Goal: Check status: Check status

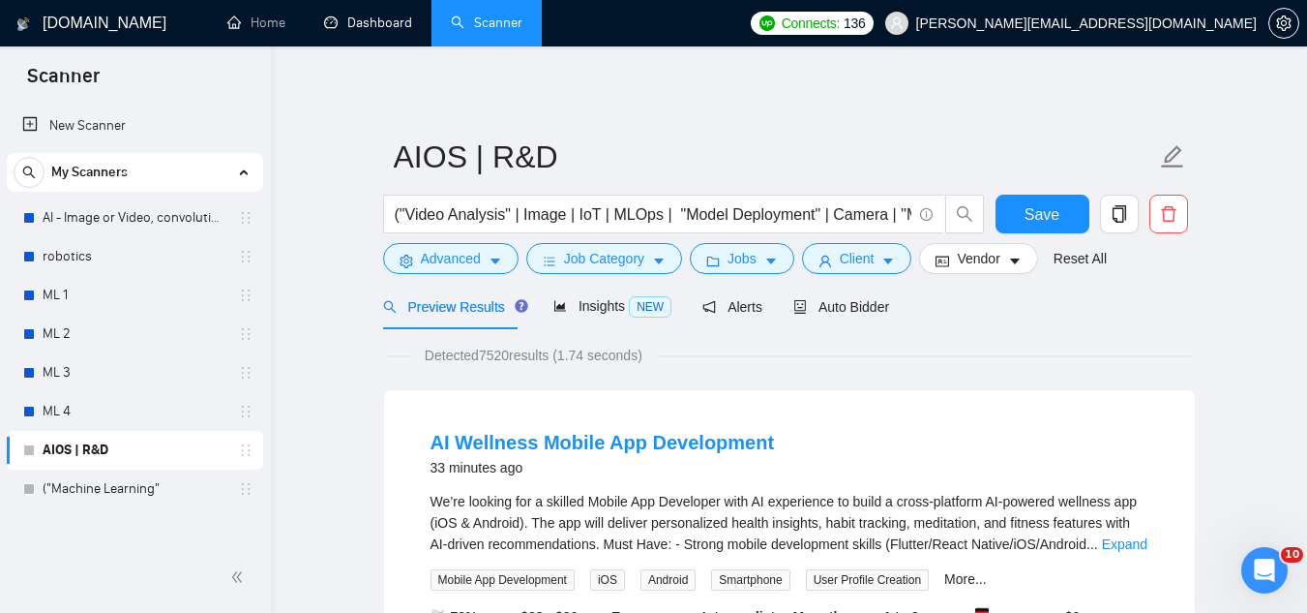
drag, startPoint x: 0, startPoint y: 0, endPoint x: 337, endPoint y: 70, distance: 343.9
click at [393, 15] on link "Dashboard" at bounding box center [368, 23] width 88 height 16
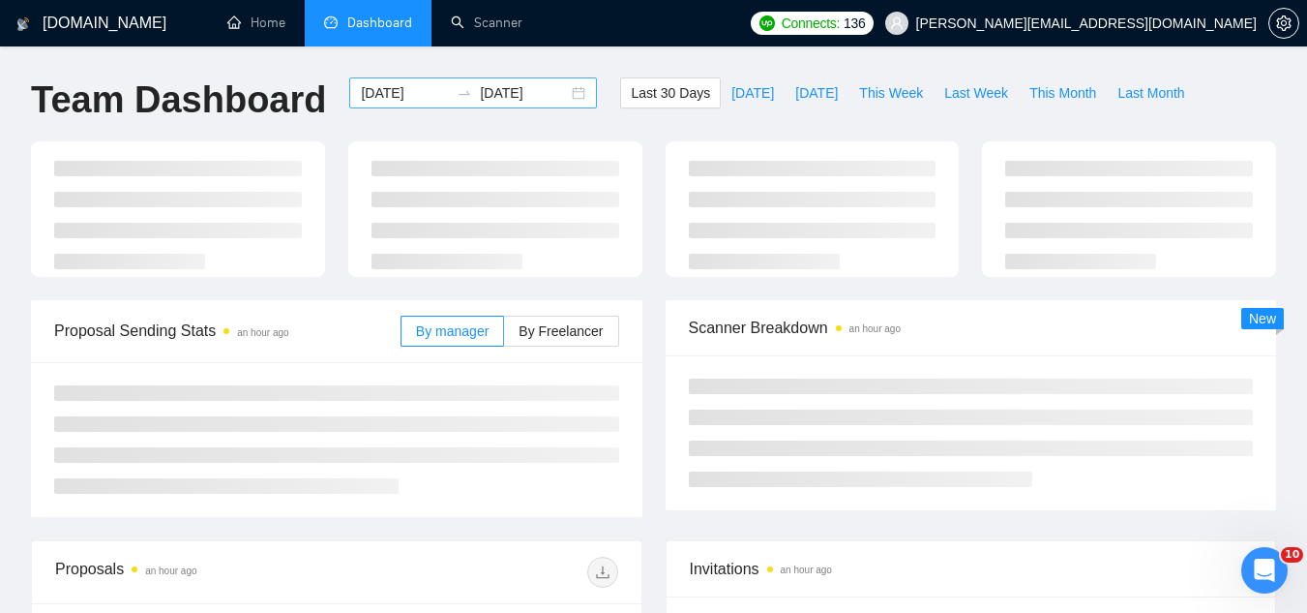
click at [376, 94] on input "[DATE]" at bounding box center [405, 92] width 88 height 21
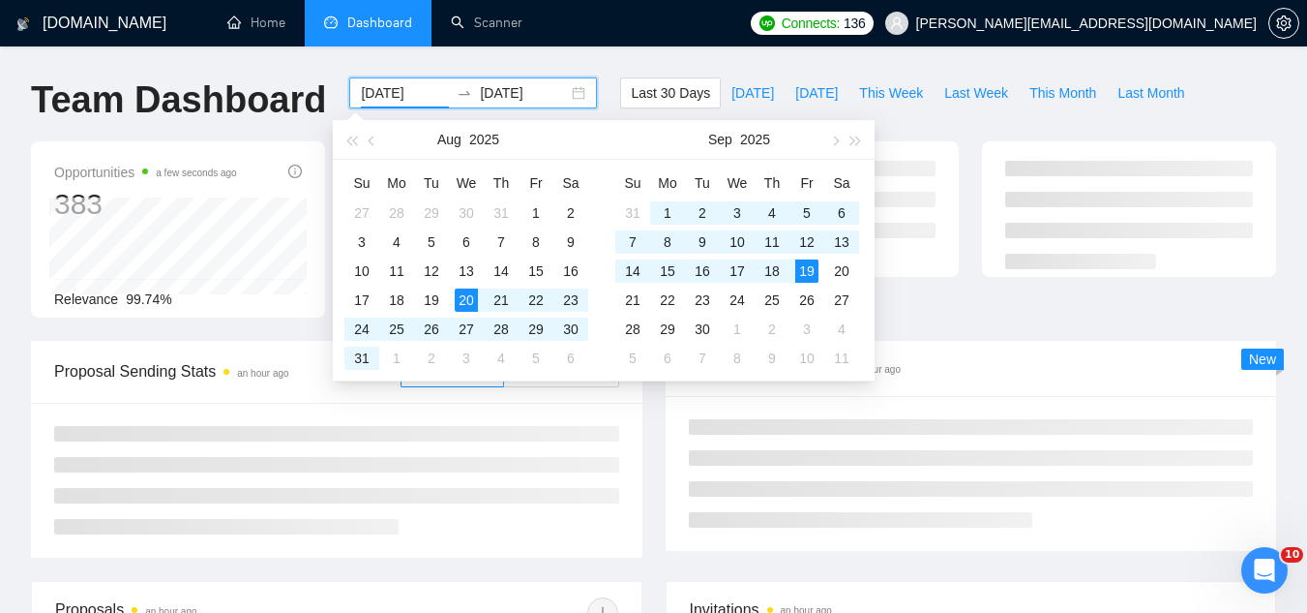
click at [376, 94] on input "[DATE]" at bounding box center [405, 92] width 88 height 21
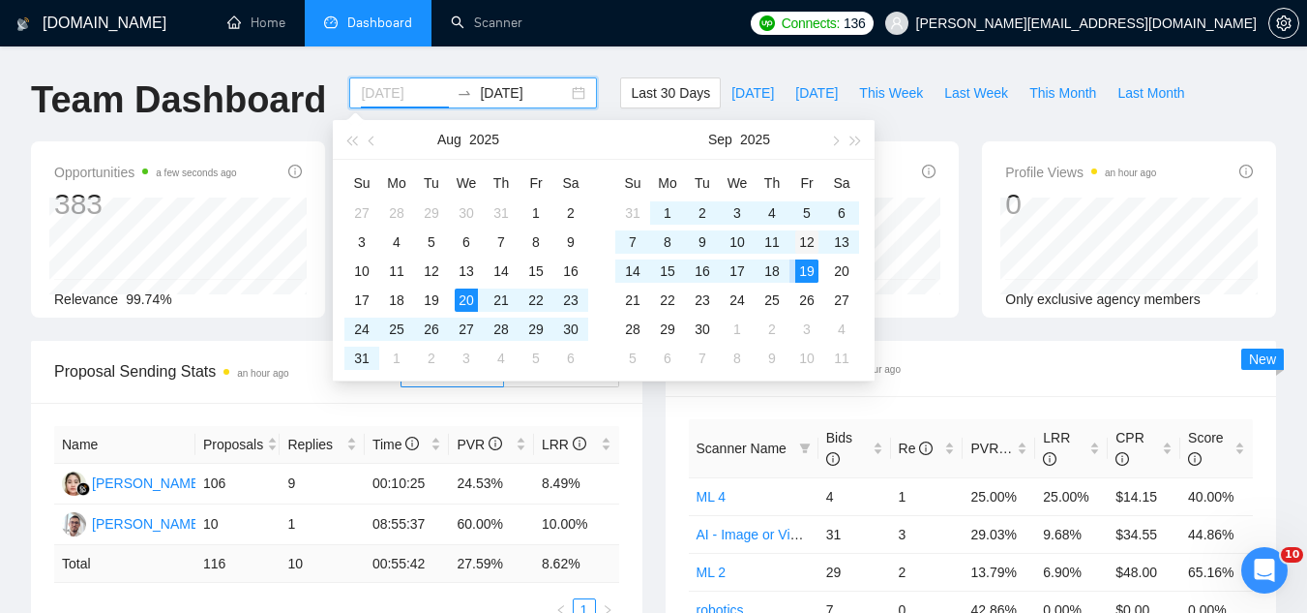
type input "[DATE]"
click at [809, 240] on div "12" at bounding box center [807, 241] width 23 height 23
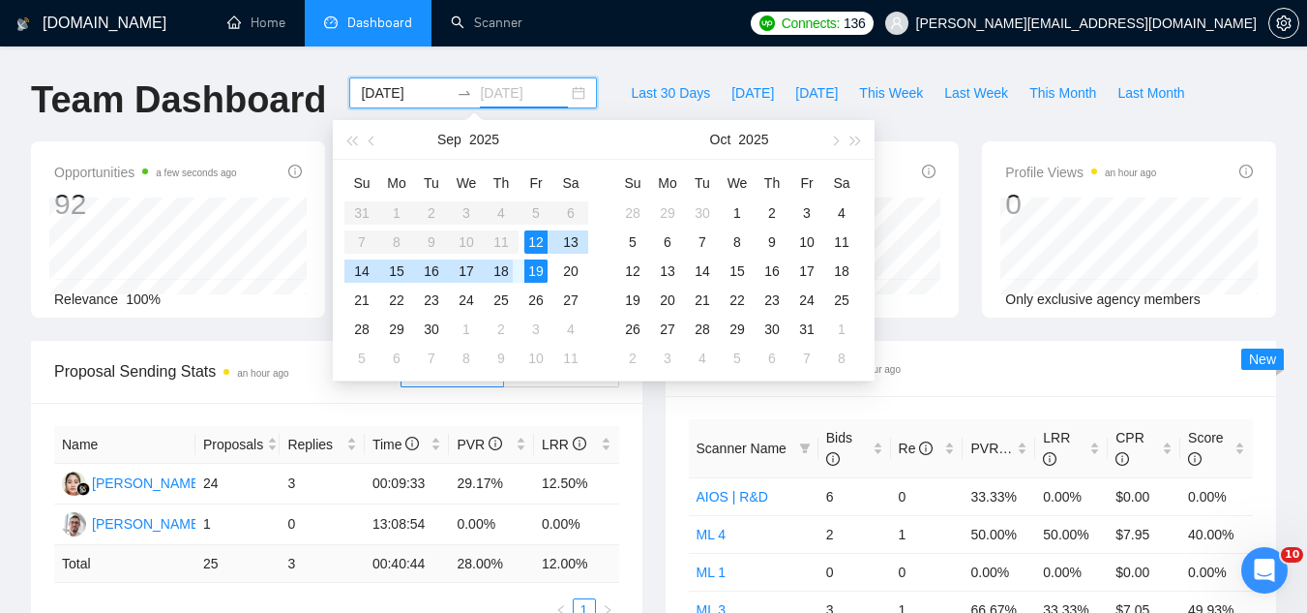
click at [500, 271] on div "18" at bounding box center [501, 270] width 23 height 23
type input "[DATE]"
